Goal: Task Accomplishment & Management: Manage account settings

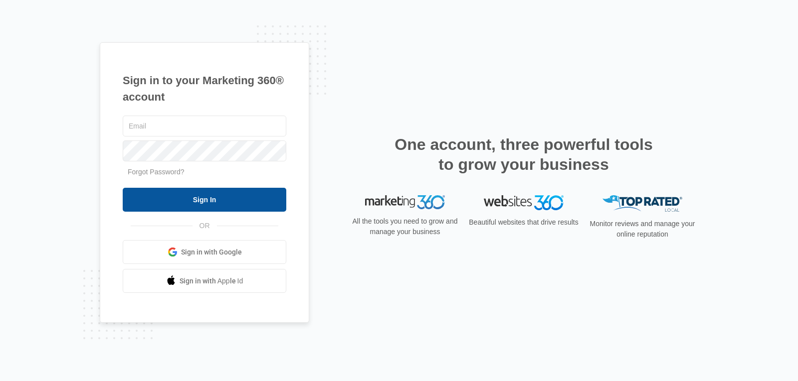
type input "[EMAIL_ADDRESS][DOMAIN_NAME]"
click at [193, 199] on input "Sign In" at bounding box center [205, 200] width 164 height 24
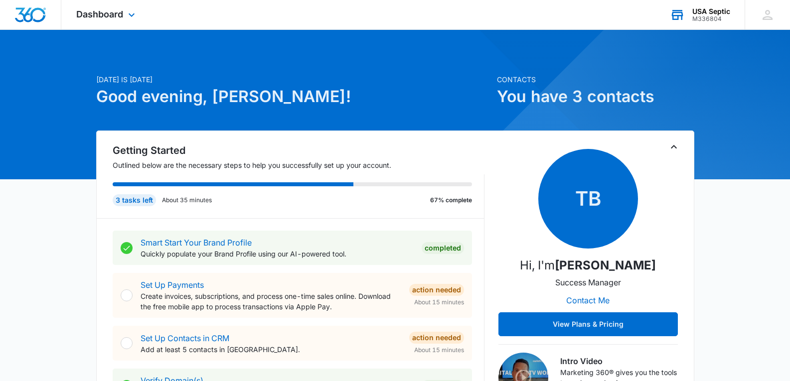
click at [715, 14] on div "USA Septic" at bounding box center [712, 11] width 38 height 8
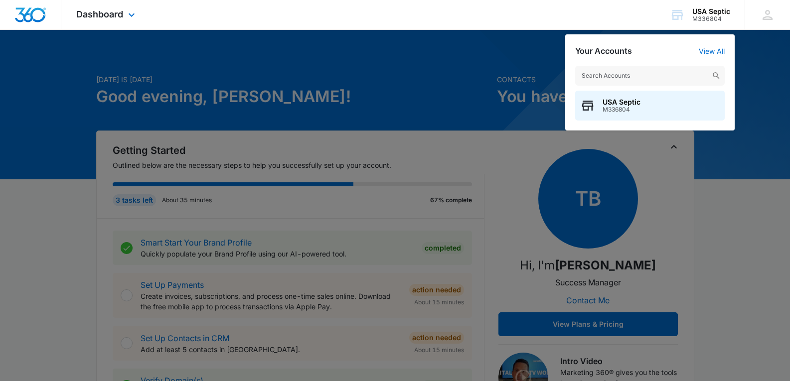
click at [625, 25] on div "Dashboard Apps Reputation Websites Forms CRM Email Social Payments POS Content …" at bounding box center [395, 15] width 790 height 30
click at [128, 16] on icon at bounding box center [132, 17] width 12 height 12
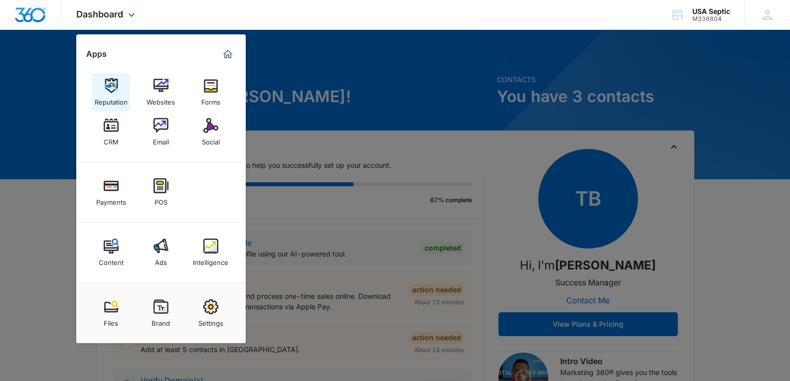
click at [111, 94] on div "Reputation" at bounding box center [111, 99] width 33 height 13
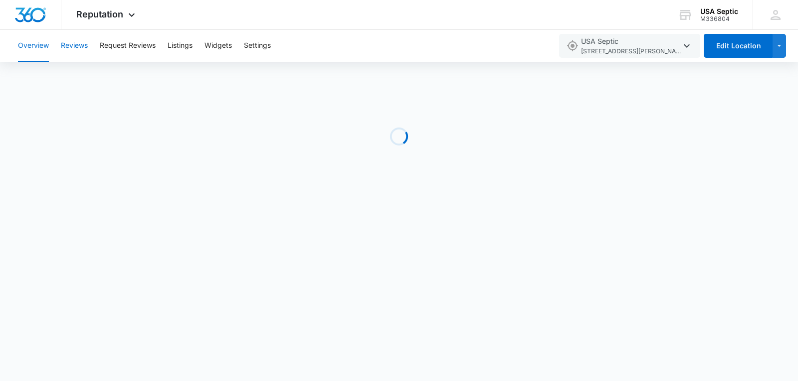
click at [79, 49] on button "Reviews" at bounding box center [74, 46] width 27 height 32
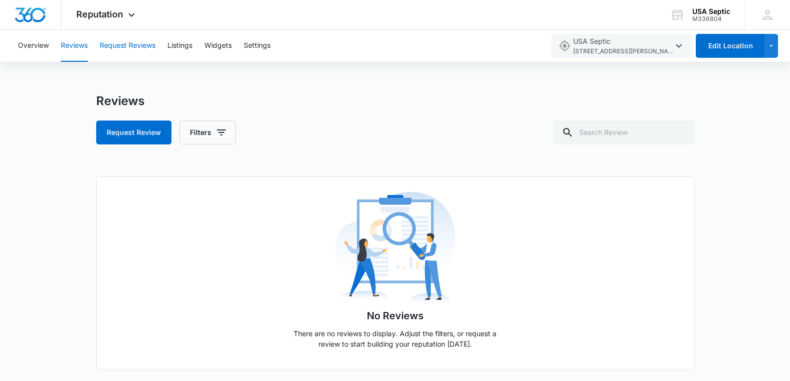
click at [142, 46] on button "Request Reviews" at bounding box center [128, 46] width 56 height 32
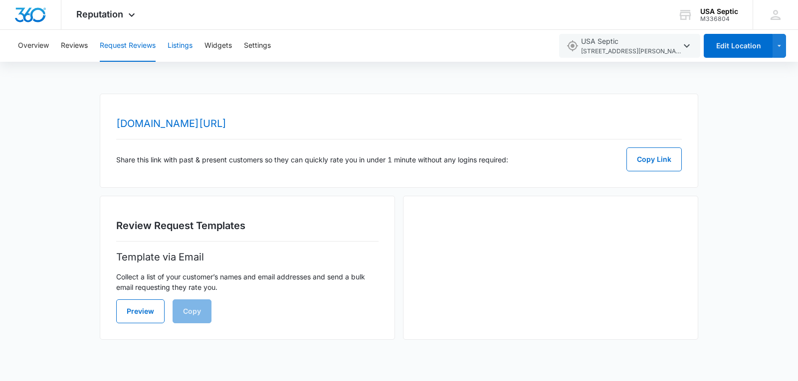
click at [186, 46] on button "Listings" at bounding box center [180, 46] width 25 height 32
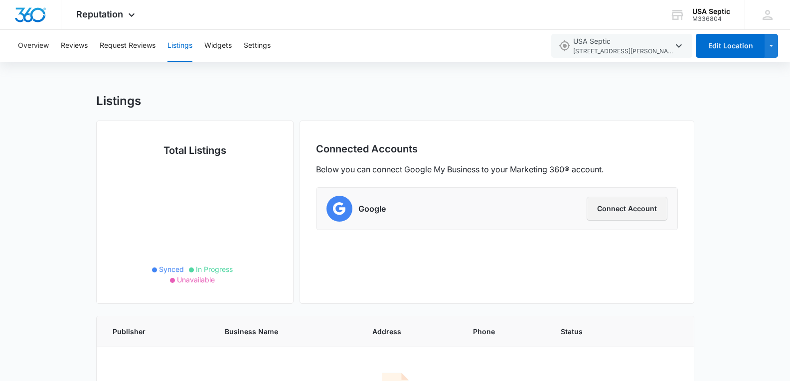
click at [605, 215] on button "Connect Account" at bounding box center [627, 209] width 81 height 24
click at [202, 150] on h5 "Total Listings" at bounding box center [195, 150] width 165 height 15
click at [189, 229] on icon at bounding box center [195, 225] width 100 height 125
click at [136, 48] on button "Request Reviews" at bounding box center [128, 46] width 56 height 32
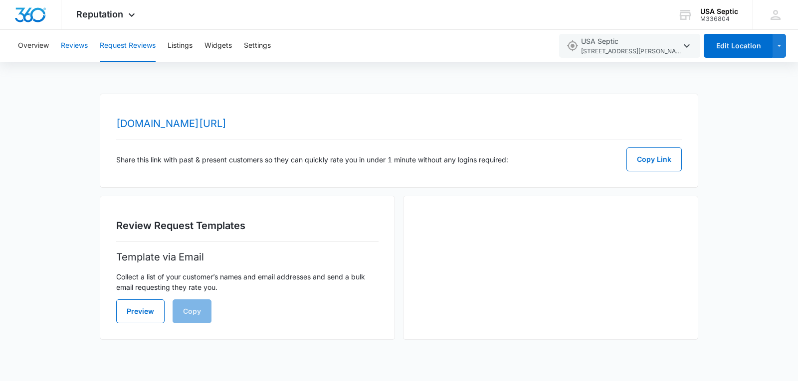
click at [78, 44] on button "Reviews" at bounding box center [74, 46] width 27 height 32
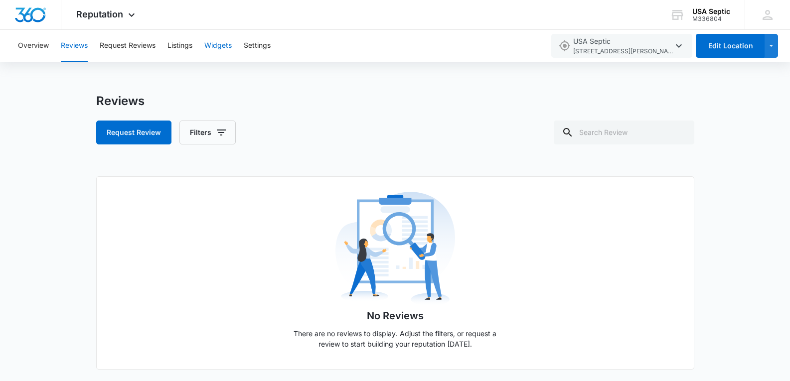
click at [220, 43] on button "Widgets" at bounding box center [217, 46] width 27 height 32
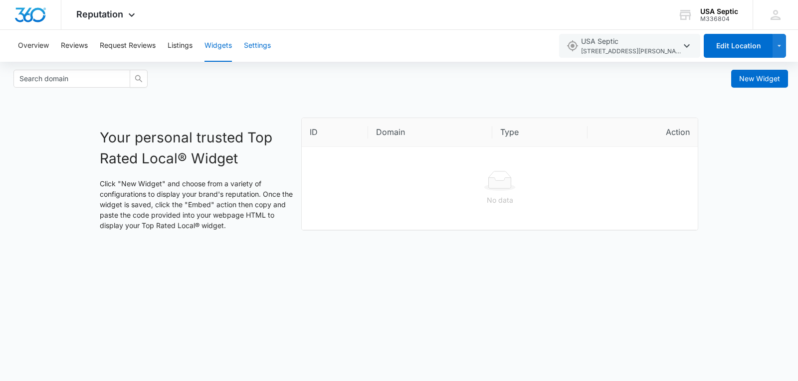
click at [265, 49] on button "Settings" at bounding box center [257, 46] width 27 height 32
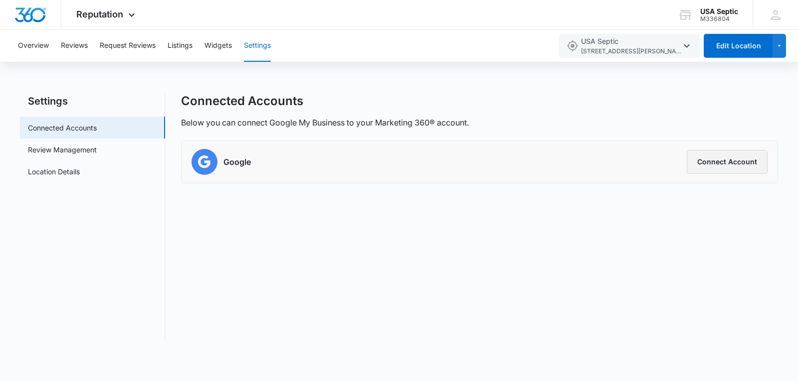
click at [723, 154] on button "Connect Account" at bounding box center [727, 162] width 81 height 24
click at [779, 48] on icon "button" at bounding box center [779, 46] width 8 height 12
click at [492, 34] on div "Overview Reviews Request Reviews Listings Widgets Settings" at bounding box center [282, 46] width 540 height 32
click at [39, 49] on button "Overview" at bounding box center [33, 46] width 31 height 32
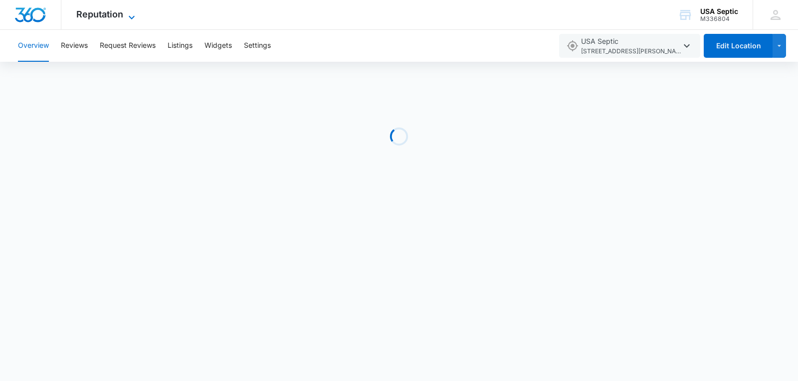
click at [132, 15] on icon at bounding box center [132, 17] width 12 height 12
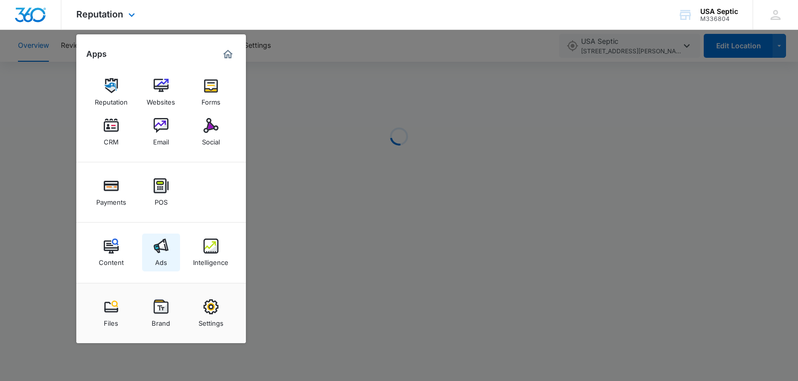
click at [163, 258] on div "Ads" at bounding box center [161, 260] width 12 height 13
